Goal: Navigation & Orientation: Understand site structure

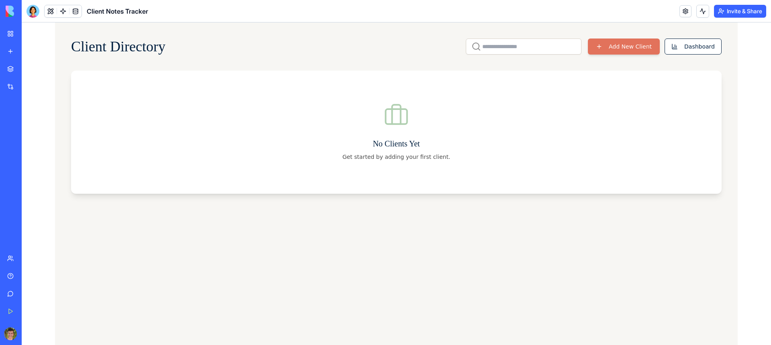
click at [521, 143] on p "No Clients Yet" at bounding box center [396, 143] width 650 height 11
click at [706, 53] on button "Dashboard" at bounding box center [692, 47] width 57 height 16
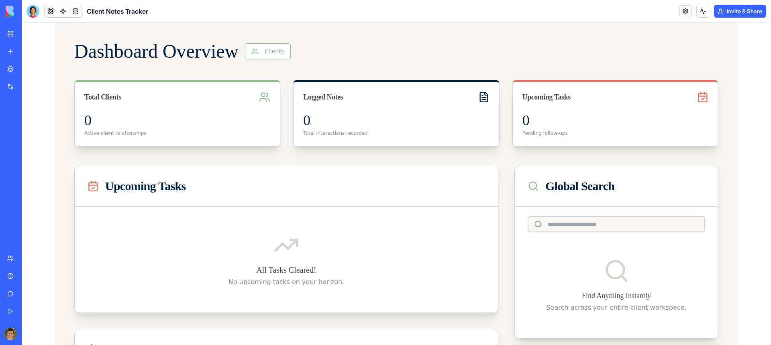
click at [30, 34] on div "My Workspace" at bounding box center [24, 34] width 10 height 8
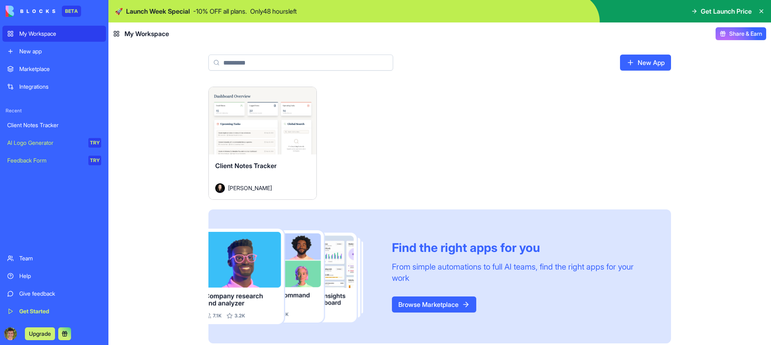
click at [28, 51] on div "New app" at bounding box center [60, 51] width 82 height 8
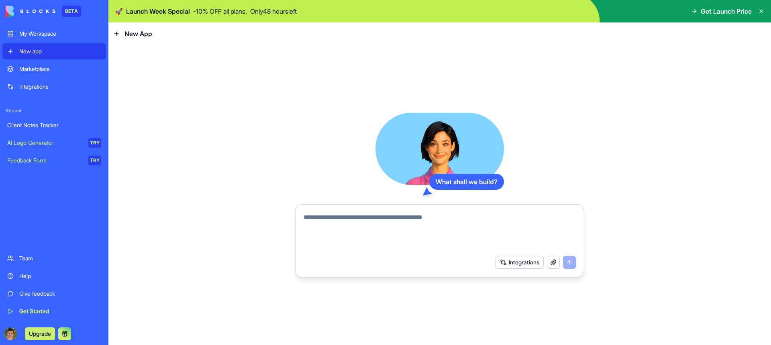
click at [30, 86] on div "Integrations" at bounding box center [60, 87] width 82 height 8
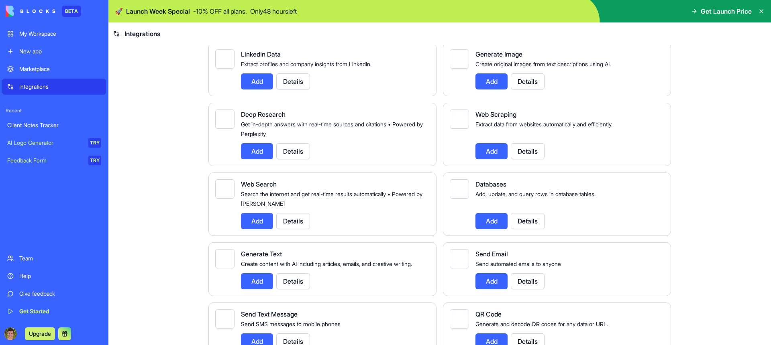
scroll to position [967, 0]
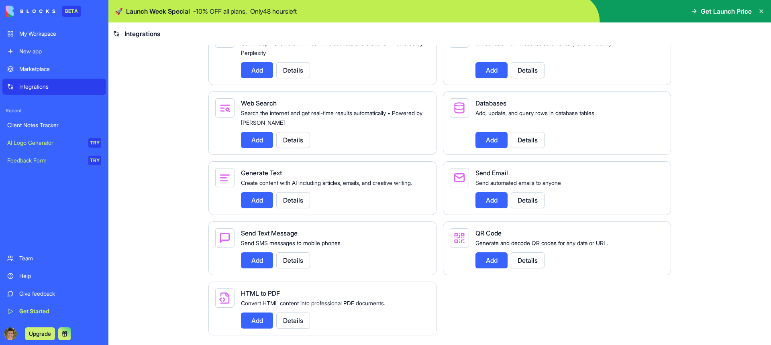
click at [41, 69] on div "Marketplace" at bounding box center [60, 69] width 82 height 8
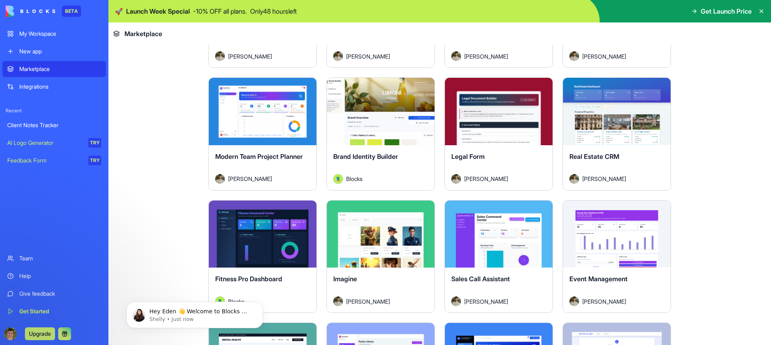
scroll to position [1745, 0]
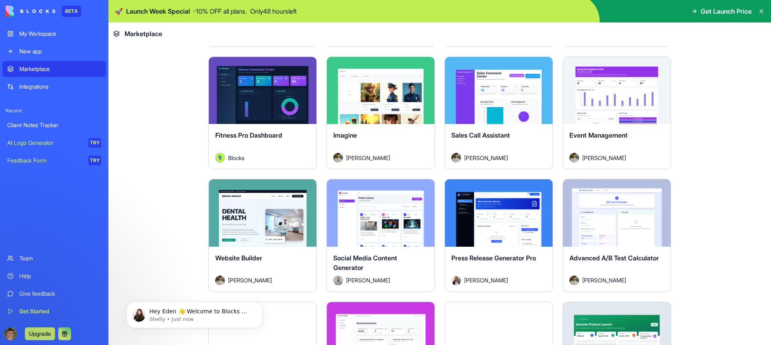
click at [253, 97] on button "Explore" at bounding box center [262, 90] width 60 height 16
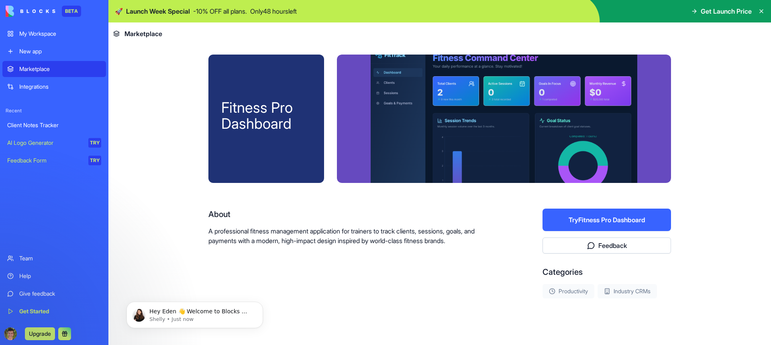
click at [521, 103] on div at bounding box center [504, 119] width 334 height 128
click at [480, 205] on div "Fitness Pro Dashboard About A professional fitness management application for t…" at bounding box center [439, 202] width 462 height 295
click at [48, 30] on div "My Workspace" at bounding box center [60, 34] width 82 height 8
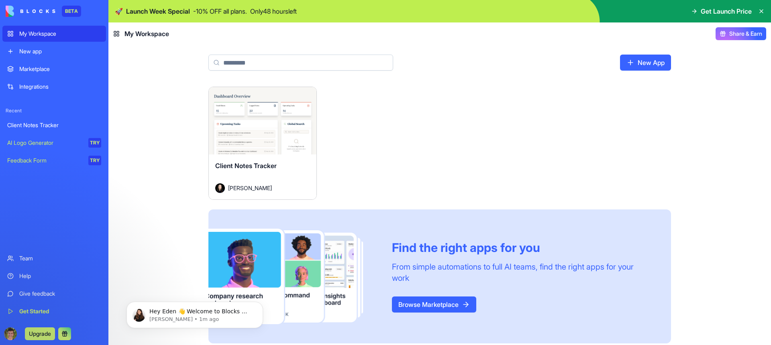
click at [29, 256] on div "Team" at bounding box center [60, 258] width 82 height 8
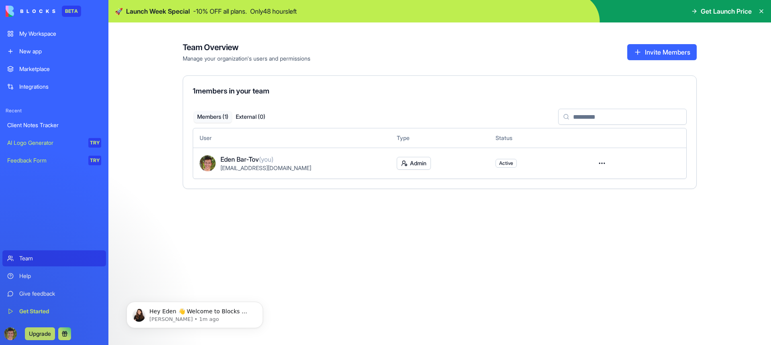
click at [34, 67] on div "Marketplace" at bounding box center [60, 69] width 82 height 8
click at [48, 90] on div "Integrations" at bounding box center [60, 87] width 82 height 8
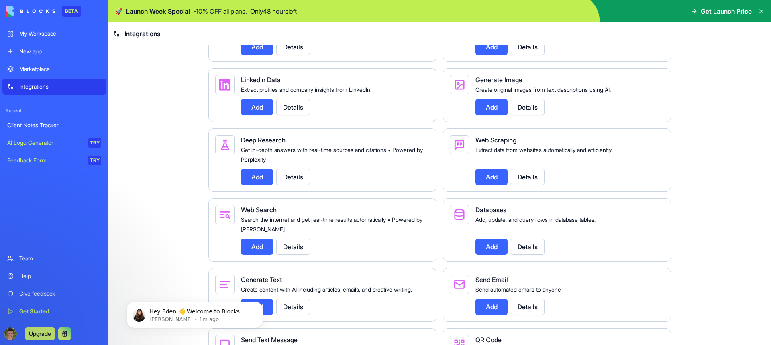
scroll to position [746, 0]
